Goal: Book appointment/travel/reservation

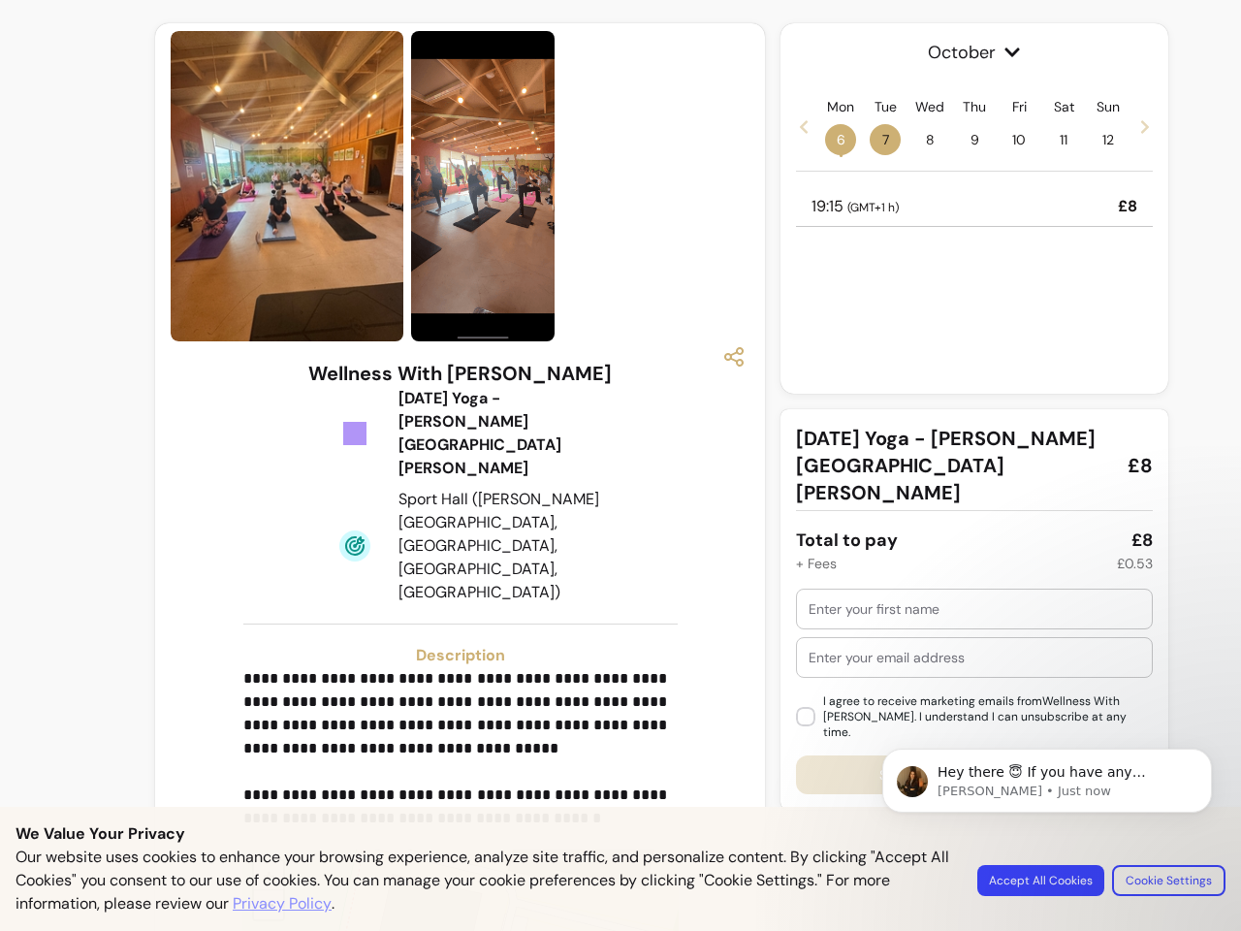
click at [454, 186] on img at bounding box center [482, 186] width 143 height 310
click at [724, 357] on icon "button" at bounding box center [733, 356] width 23 height 23
click at [454, 667] on p "**********" at bounding box center [457, 748] width 429 height 163
click at [263, 861] on span "+" at bounding box center [269, 875] width 13 height 28
click at [965, 52] on span "October" at bounding box center [974, 52] width 357 height 27
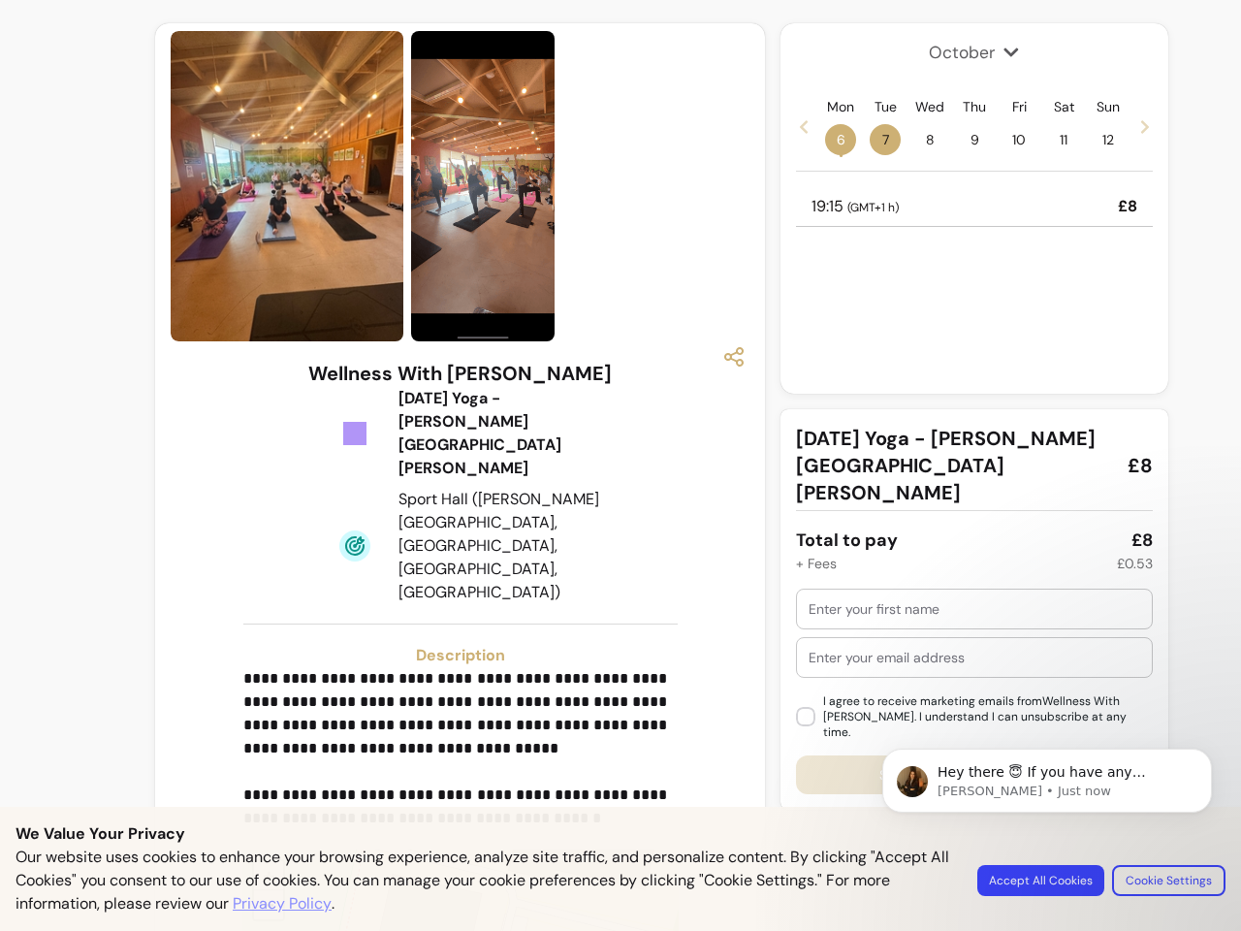
click at [796, 126] on icon at bounding box center [804, 127] width 16 height 16
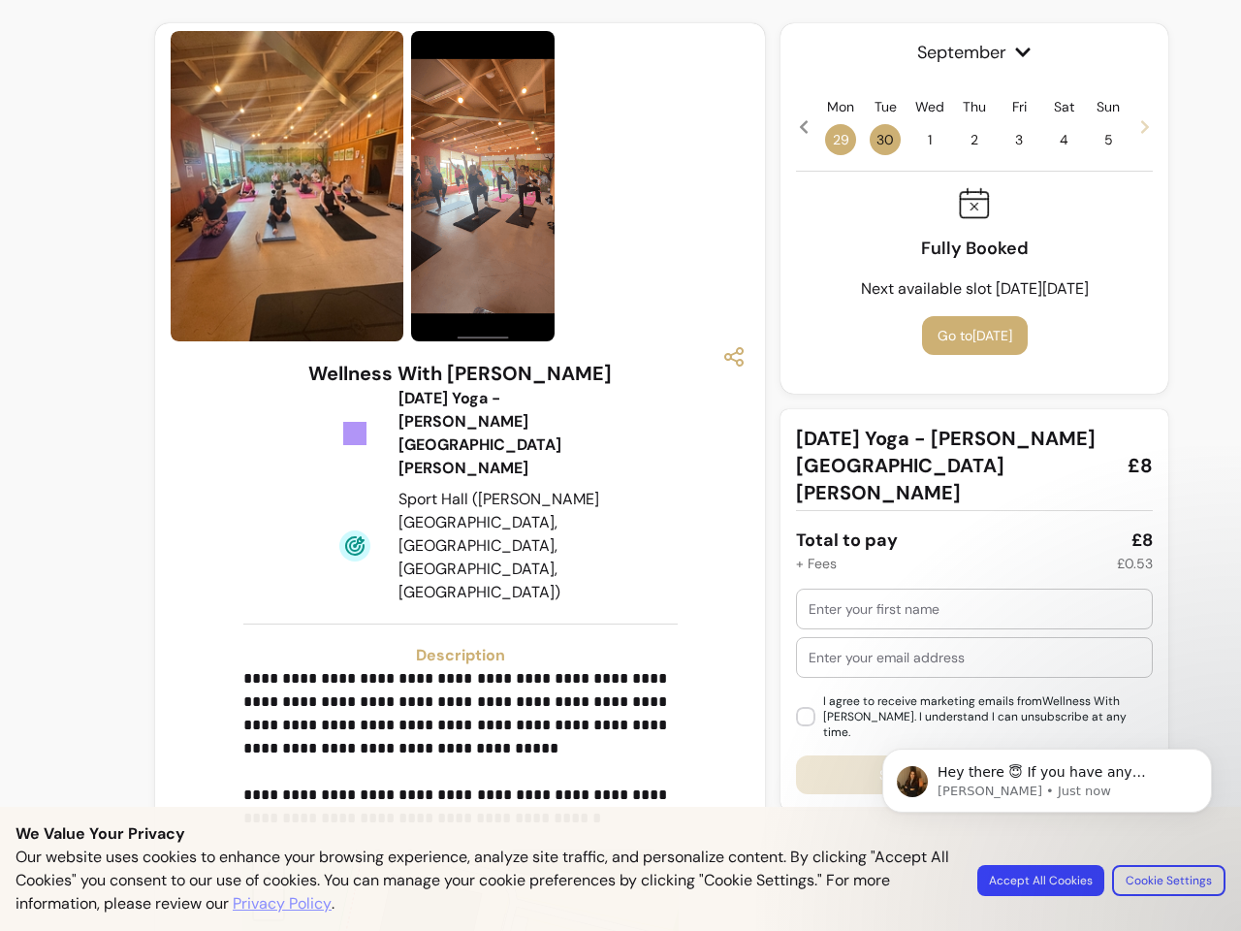
click at [831, 140] on span "29" at bounding box center [840, 139] width 31 height 31
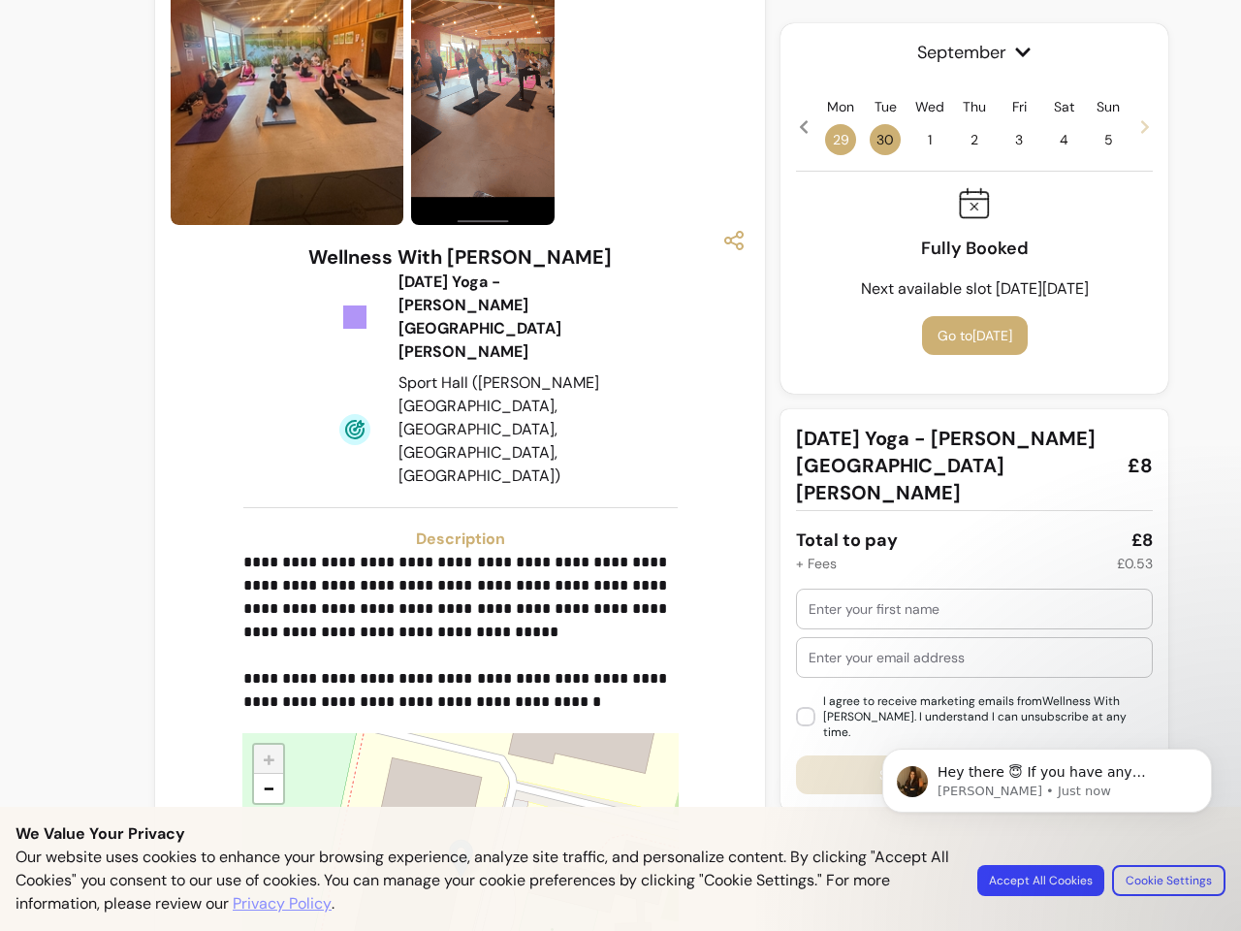
click at [875, 140] on span "30" at bounding box center [885, 139] width 31 height 31
click at [920, 140] on span "1" at bounding box center [929, 139] width 31 height 31
click at [965, 140] on span "2" at bounding box center [974, 139] width 31 height 31
